Goal: Transaction & Acquisition: Purchase product/service

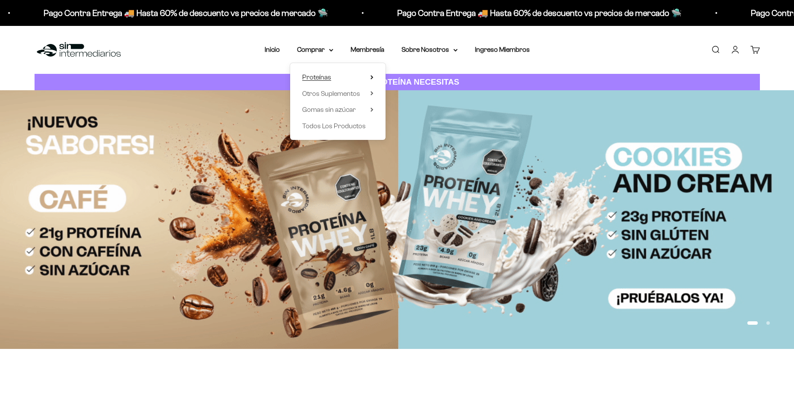
click at [333, 81] on summary "Proteínas" at bounding box center [337, 77] width 71 height 11
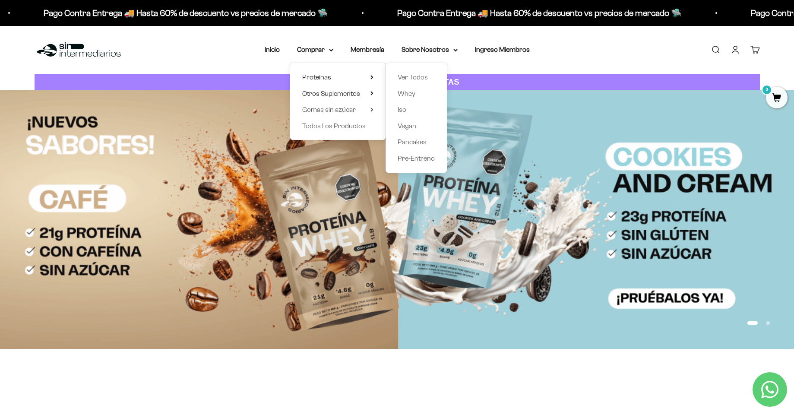
click at [348, 91] on span "Otros Suplementos" at bounding box center [331, 93] width 58 height 7
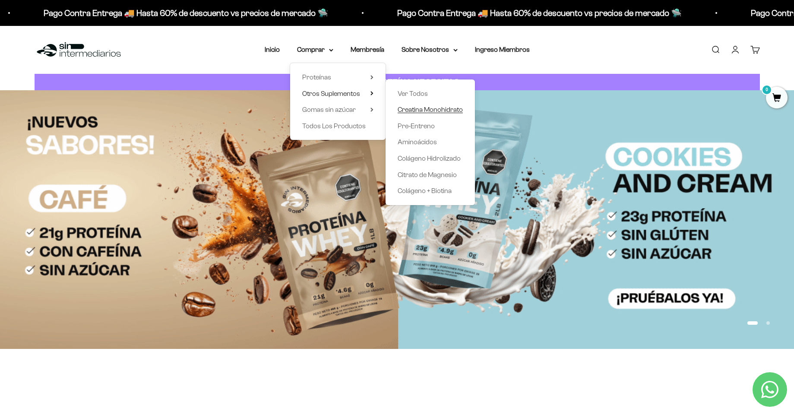
click at [432, 114] on span "Creatina Monohidrato" at bounding box center [430, 109] width 65 height 11
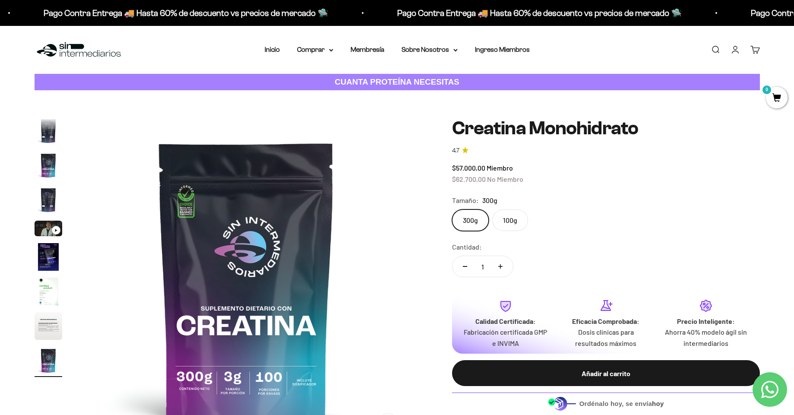
scroll to position [78, 0]
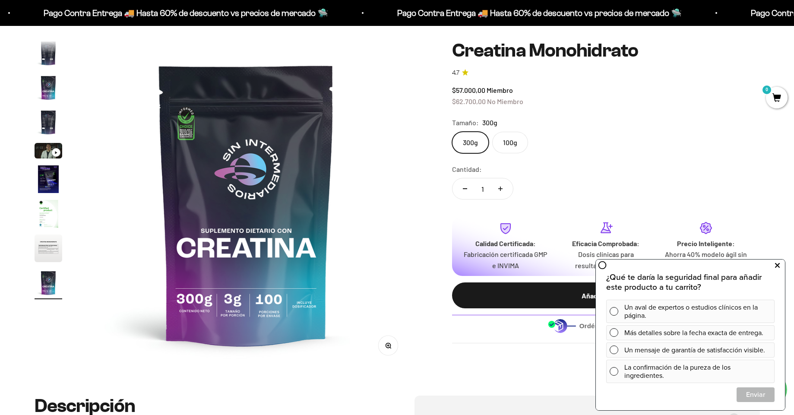
click at [773, 266] on button at bounding box center [777, 266] width 16 height 14
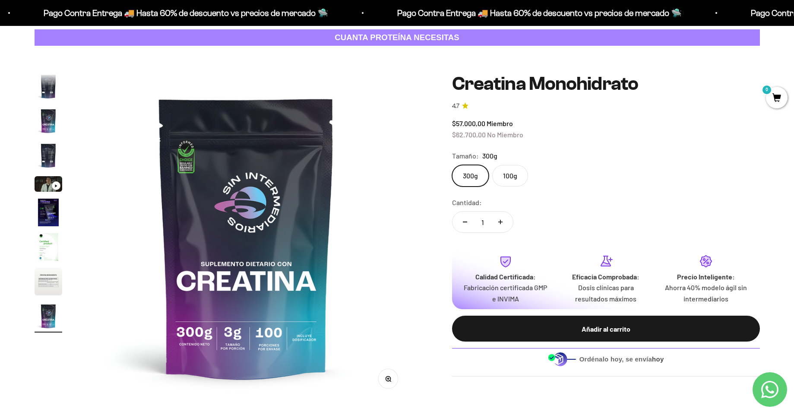
scroll to position [0, 0]
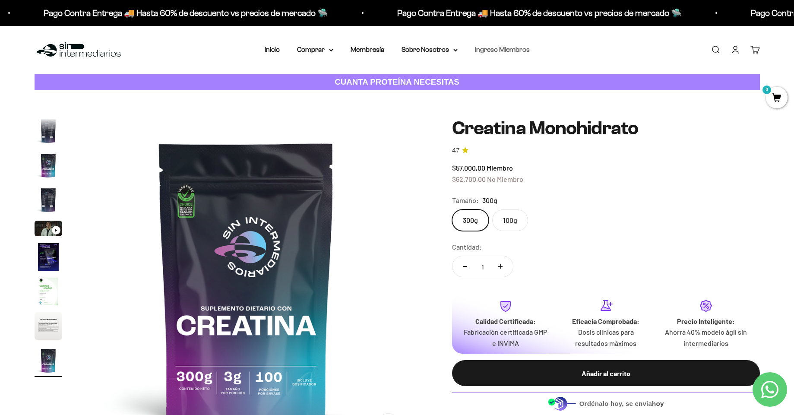
click at [491, 50] on link "Ingreso Miembros" at bounding box center [502, 49] width 55 height 7
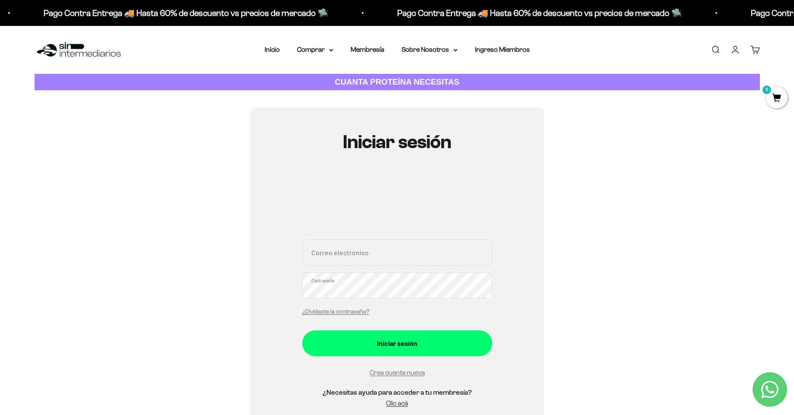
click at [378, 53] on li "Membresía" at bounding box center [367, 49] width 34 height 11
click at [371, 50] on link "Membresía" at bounding box center [367, 49] width 34 height 7
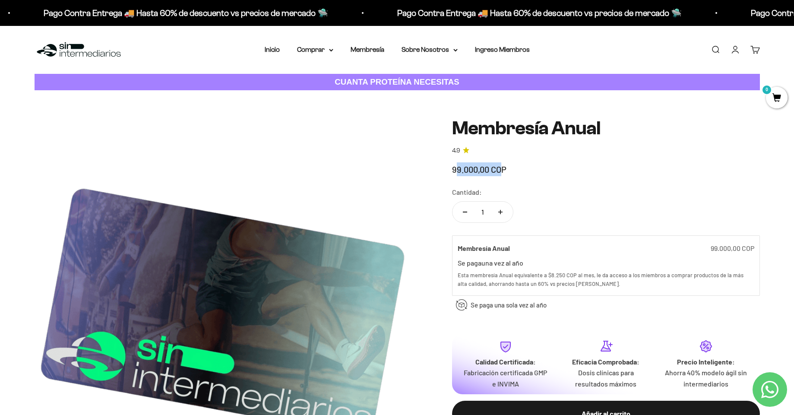
drag, startPoint x: 455, startPoint y: 173, endPoint x: 502, endPoint y: 173, distance: 46.6
click at [502, 173] on span "99.000,00 COP" at bounding box center [479, 169] width 54 height 10
click at [510, 173] on div "99.000,00 COP" at bounding box center [606, 169] width 308 height 14
click at [329, 49] on icon at bounding box center [331, 50] width 4 height 3
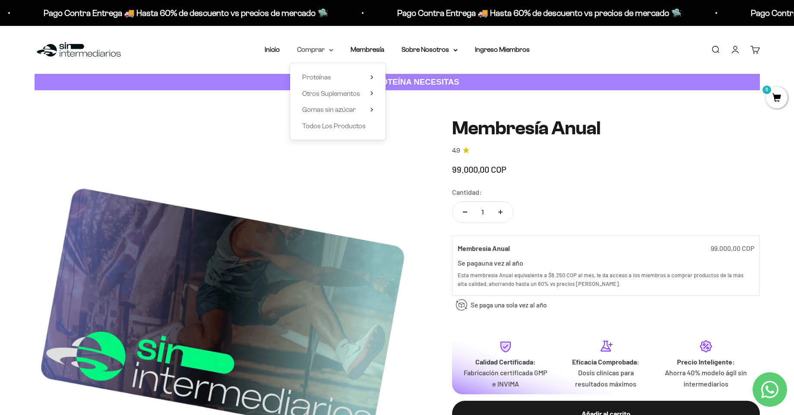
click at [329, 49] on icon at bounding box center [331, 50] width 4 height 3
